Goal: Task Accomplishment & Management: Use online tool/utility

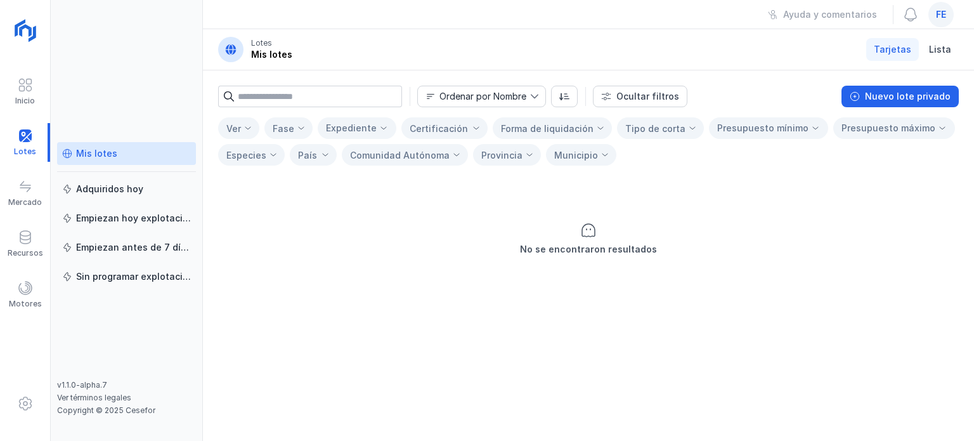
click at [948, 16] on div "fe" at bounding box center [940, 14] width 25 height 25
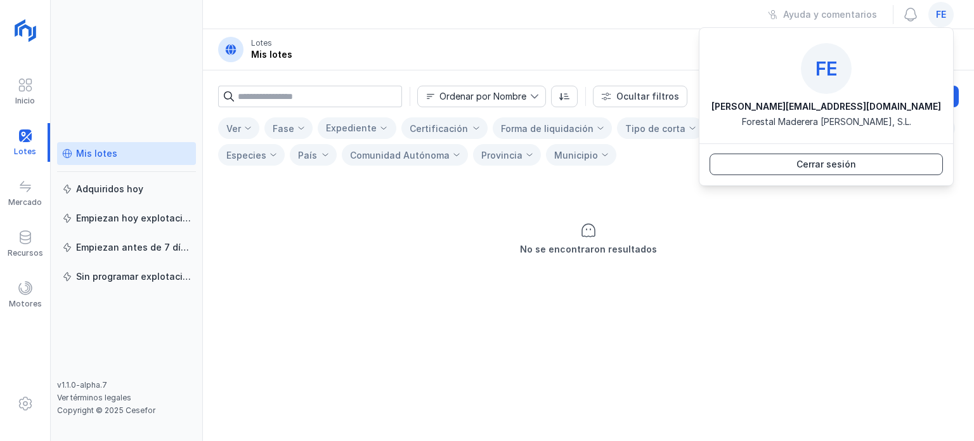
click at [853, 167] on div "Cerrar sesión" at bounding box center [826, 164] width 60 height 13
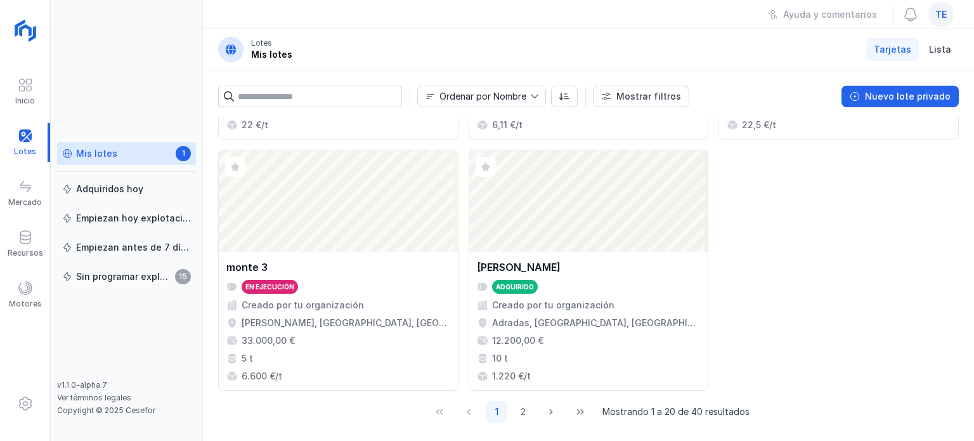
scroll to position [1478, 0]
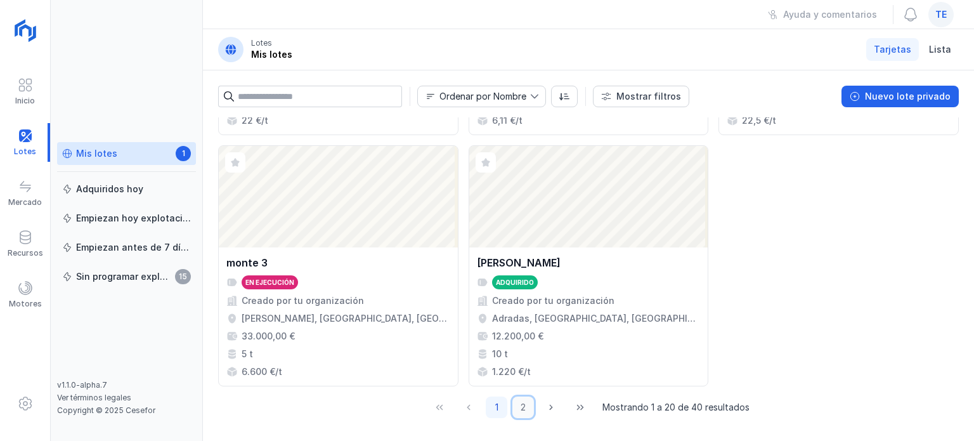
click at [517, 397] on button "2" at bounding box center [523, 407] width 22 height 22
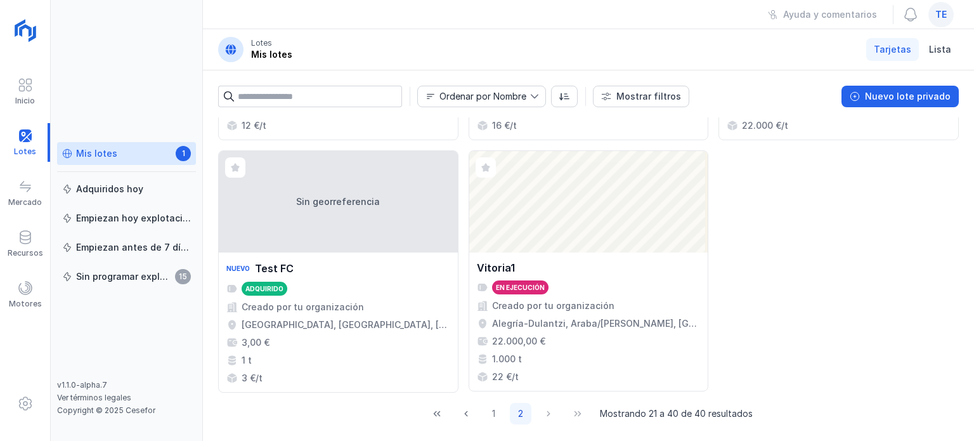
scroll to position [1480, 0]
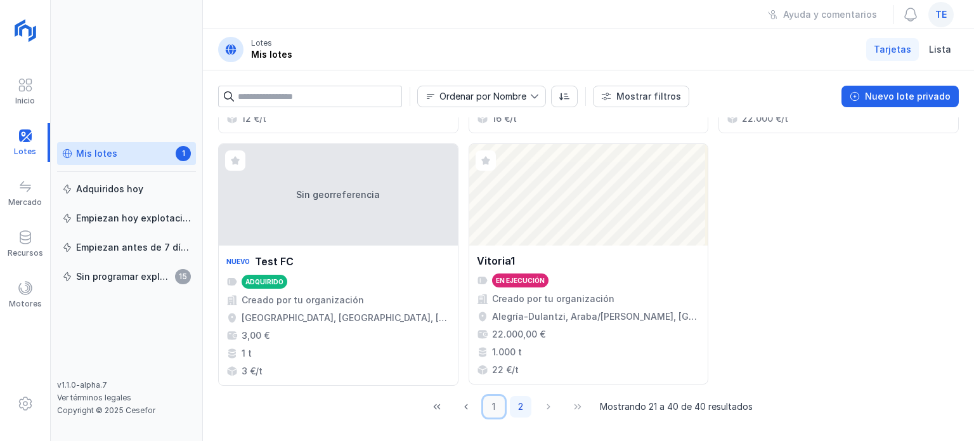
click at [489, 407] on button "1" at bounding box center [494, 407] width 22 height 22
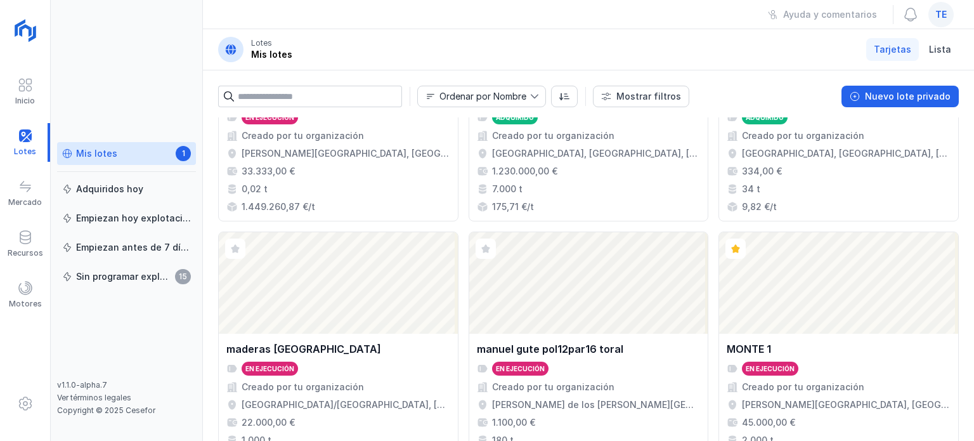
scroll to position [1268, 0]
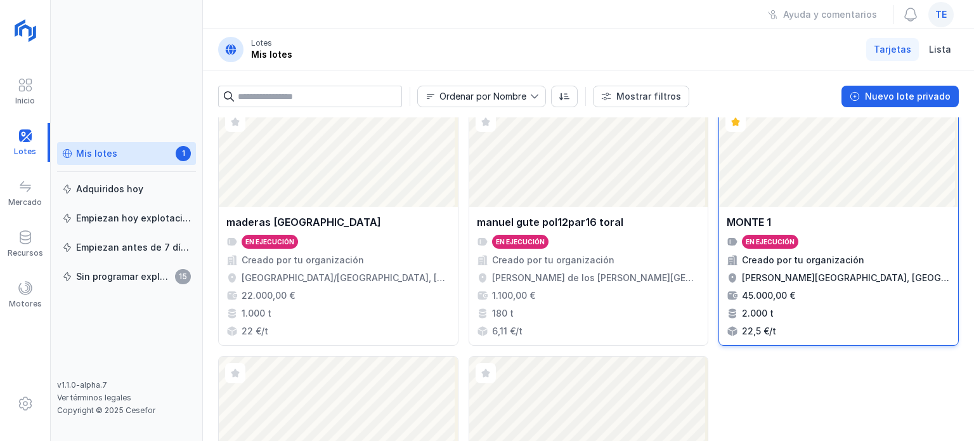
click at [776, 154] on div "Abrir lote" at bounding box center [838, 155] width 239 height 101
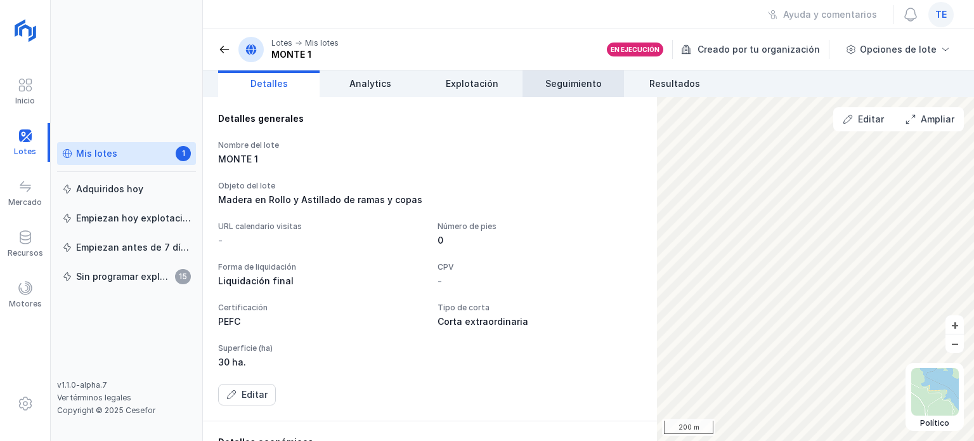
click at [598, 87] on span "Seguimiento" at bounding box center [573, 83] width 56 height 13
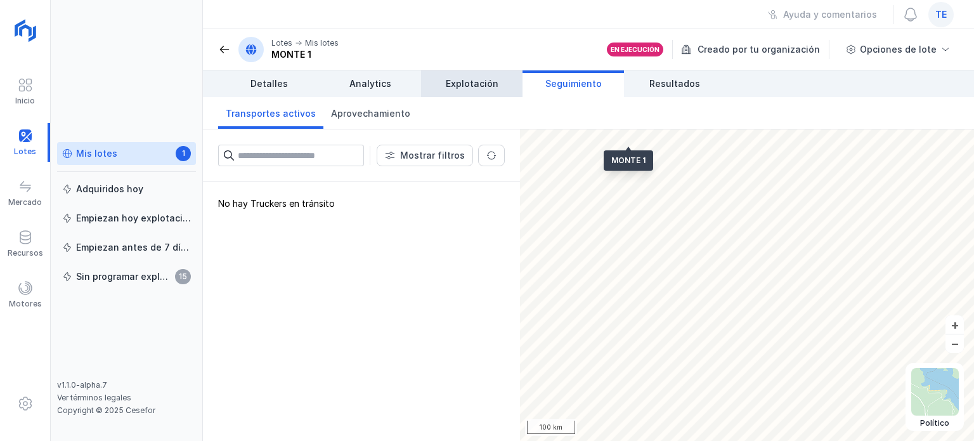
click at [464, 91] on link "Explotación" at bounding box center [471, 83] width 101 height 27
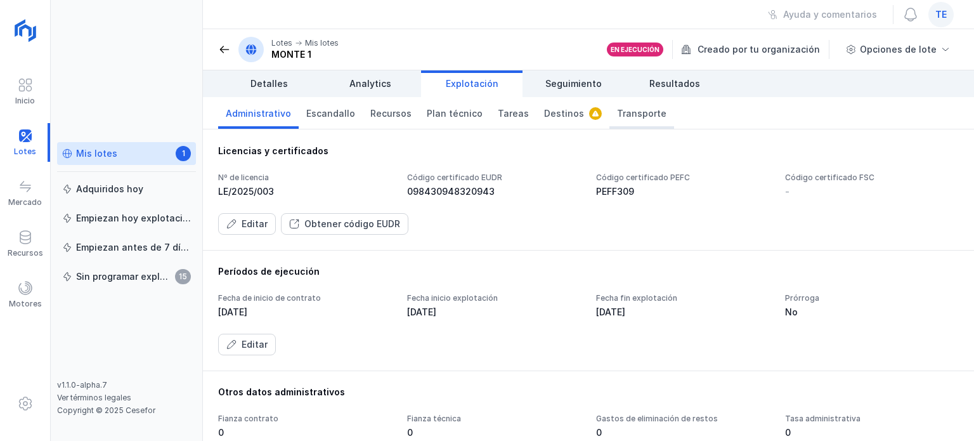
click at [624, 123] on link "Transporte" at bounding box center [641, 113] width 65 height 32
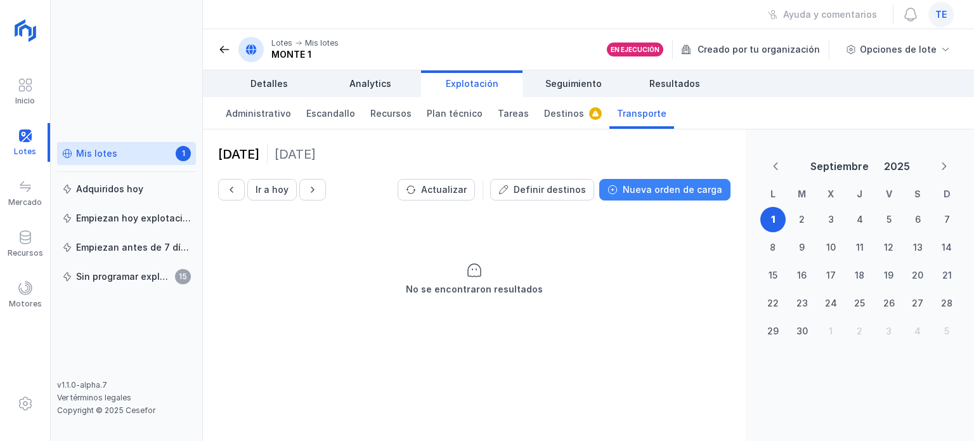
click at [659, 186] on div "Nueva orden de carga" at bounding box center [672, 189] width 100 height 13
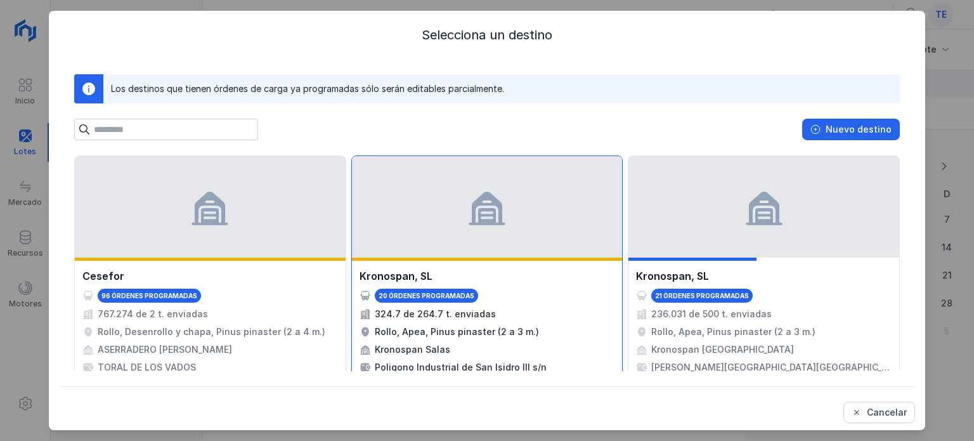
click at [494, 250] on div at bounding box center [487, 206] width 271 height 101
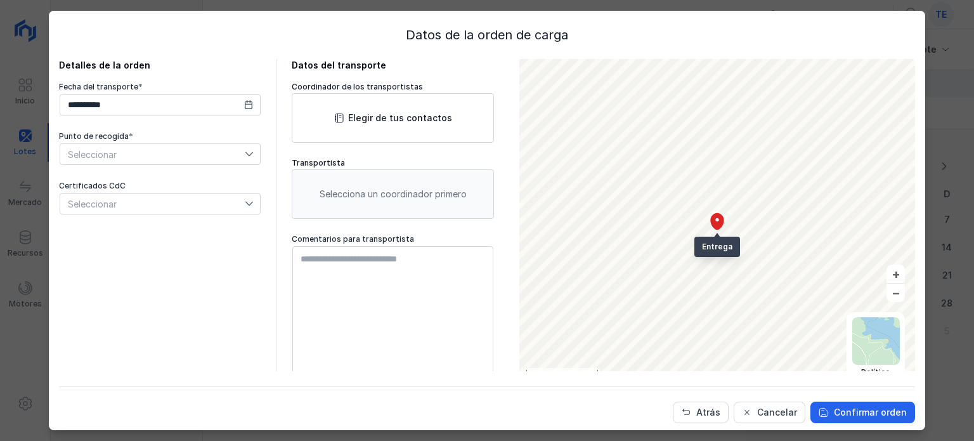
click at [145, 157] on span "Seleccionar" at bounding box center [152, 154] width 184 height 20
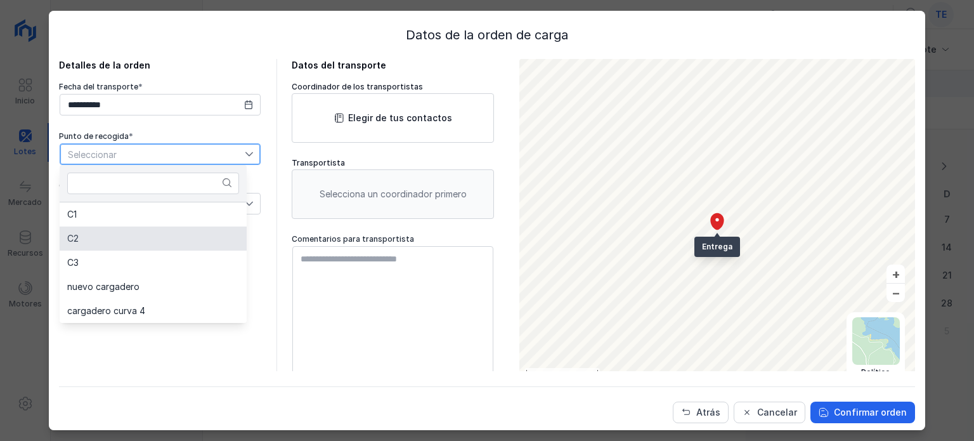
click at [131, 236] on li "C2" at bounding box center [153, 238] width 187 height 24
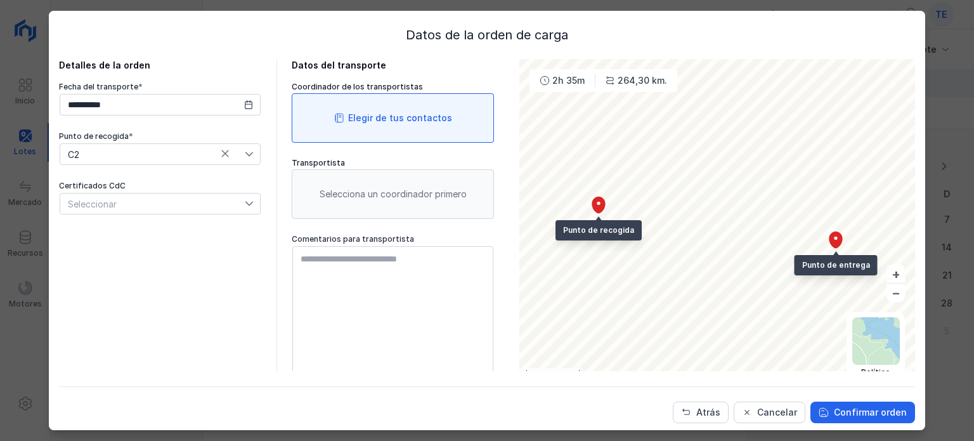
click at [357, 126] on div "Elegir de tus contactos" at bounding box center [393, 117] width 202 height 49
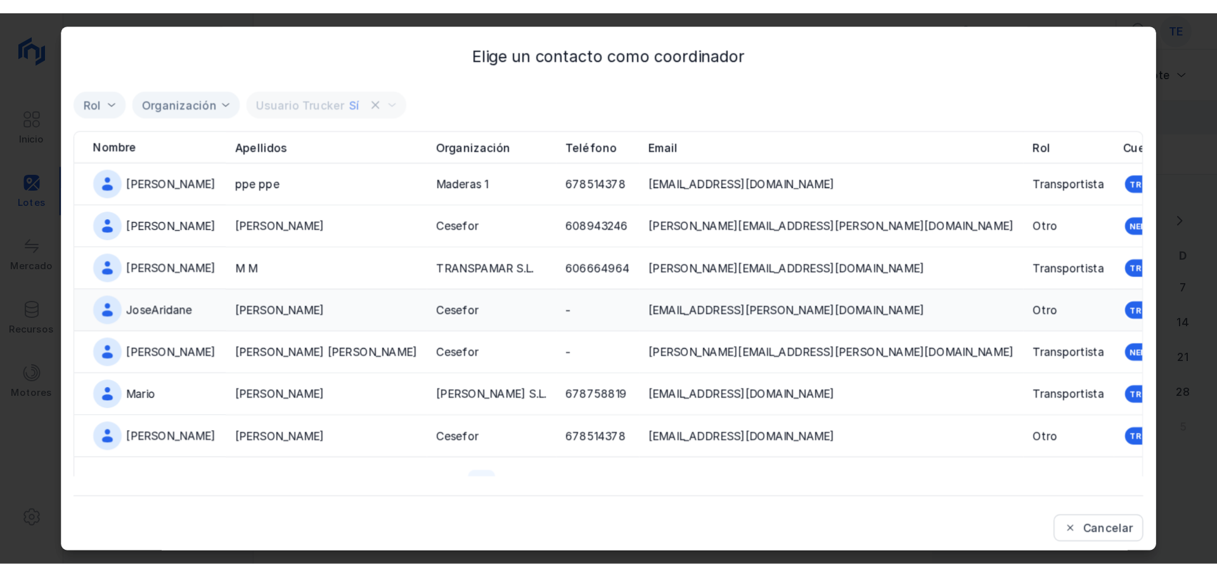
scroll to position [54, 0]
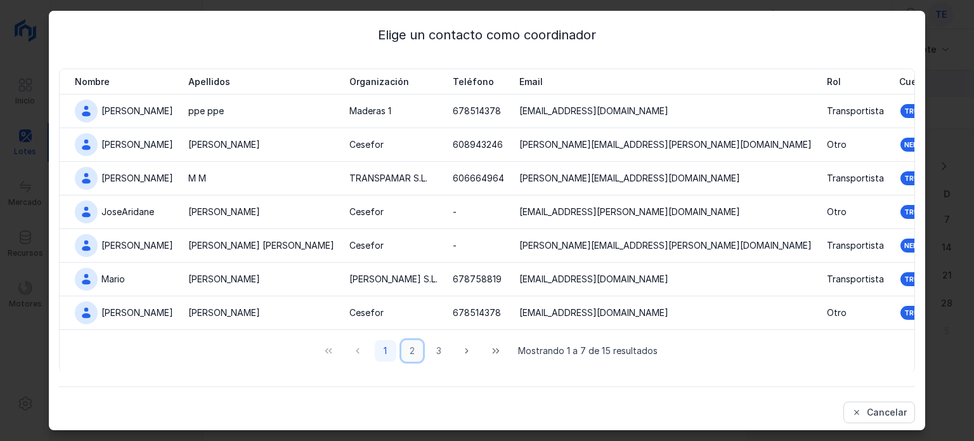
click at [406, 350] on button "2" at bounding box center [412, 351] width 22 height 22
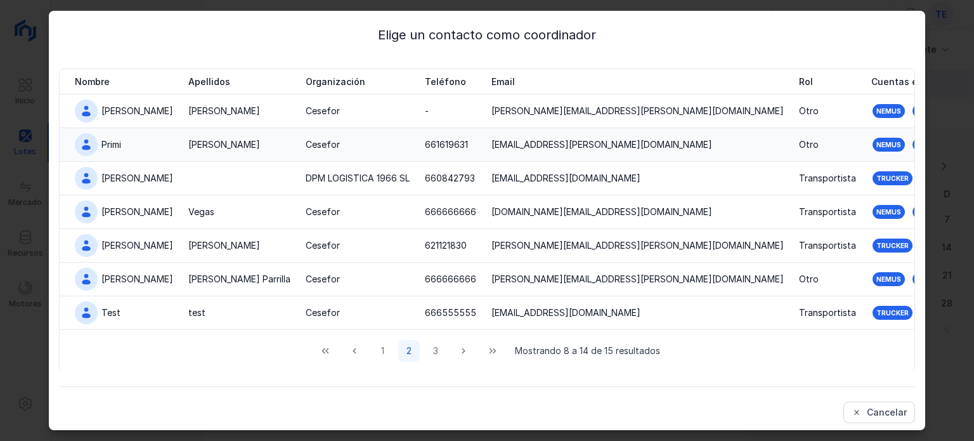
click at [183, 158] on td "[PERSON_NAME]" at bounding box center [239, 145] width 117 height 34
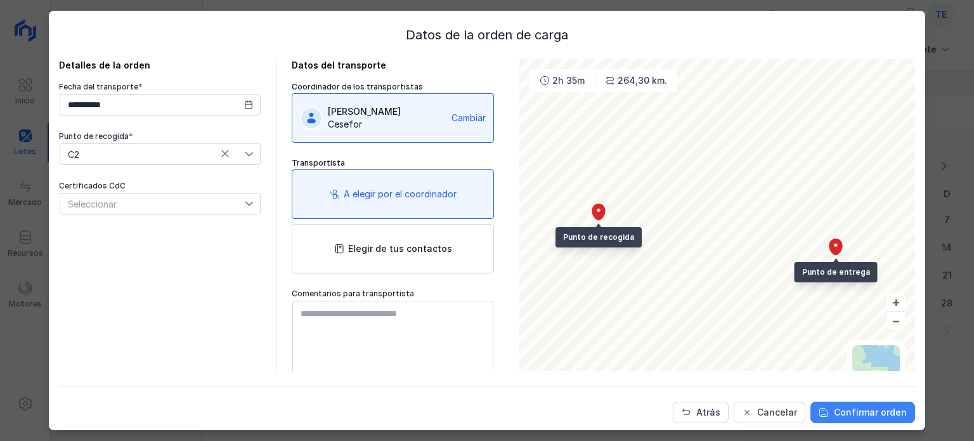
click at [847, 411] on div "Confirmar orden" at bounding box center [870, 412] width 73 height 13
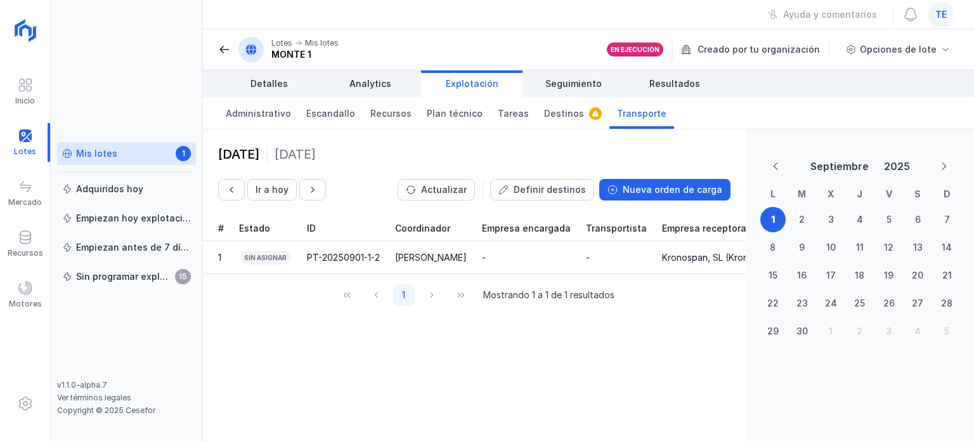
click at [99, 6] on div "Mis lotes 1 Adquiridos [DATE] Empiezan [DATE] explotación Empiezan antes de 7 d…" at bounding box center [127, 220] width 152 height 441
